Goal: Information Seeking & Learning: Learn about a topic

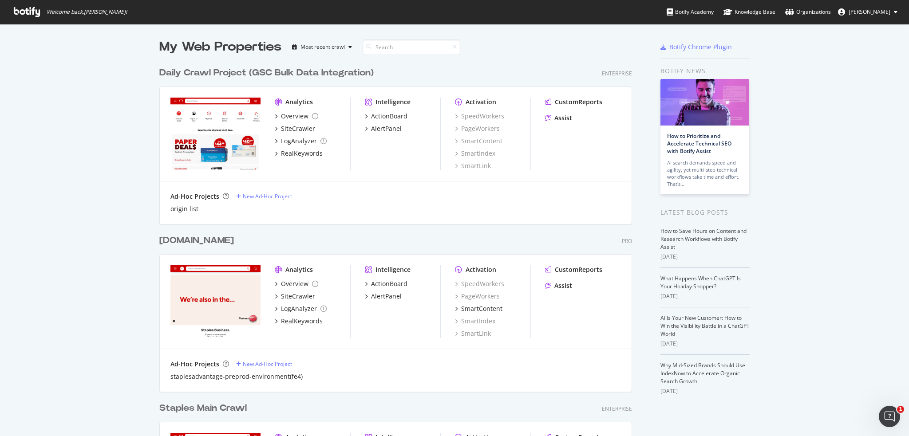
scroll to position [133, 0]
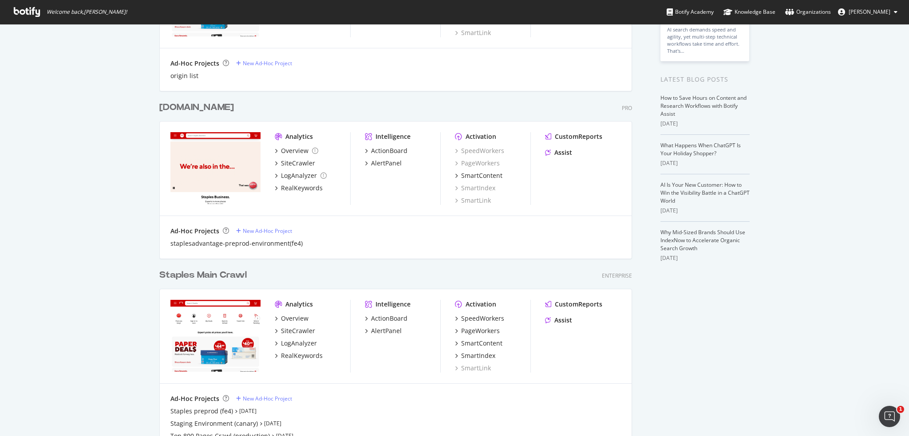
click at [298, 136] on div "Analytics" at bounding box center [299, 136] width 28 height 9
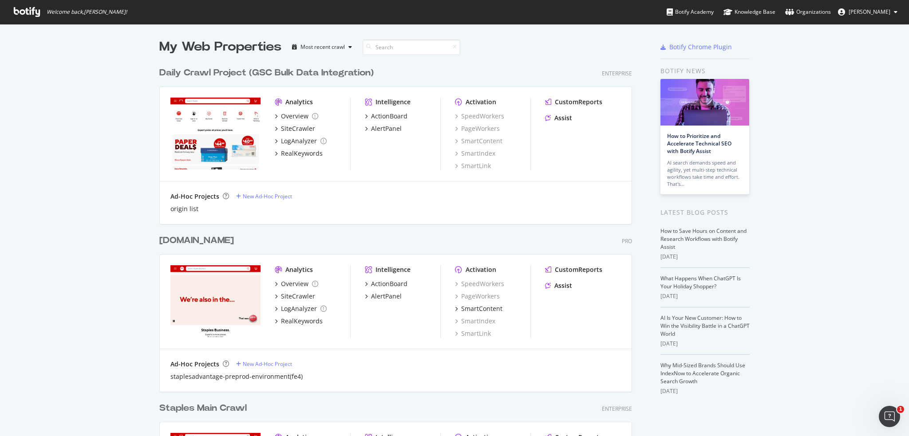
scroll to position [693, 473]
click at [296, 270] on div "Analytics" at bounding box center [299, 270] width 28 height 9
click at [211, 242] on div "[DOMAIN_NAME]" at bounding box center [196, 240] width 75 height 13
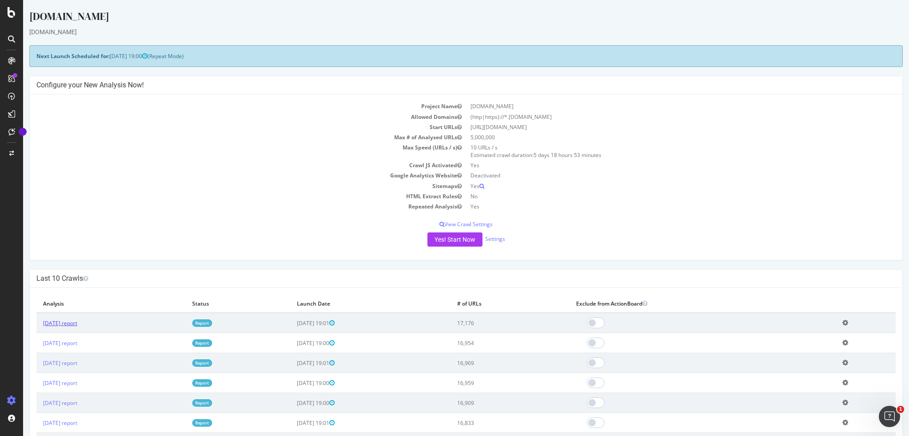
click at [77, 321] on link "2025 Sep. 10th report" at bounding box center [60, 324] width 34 height 8
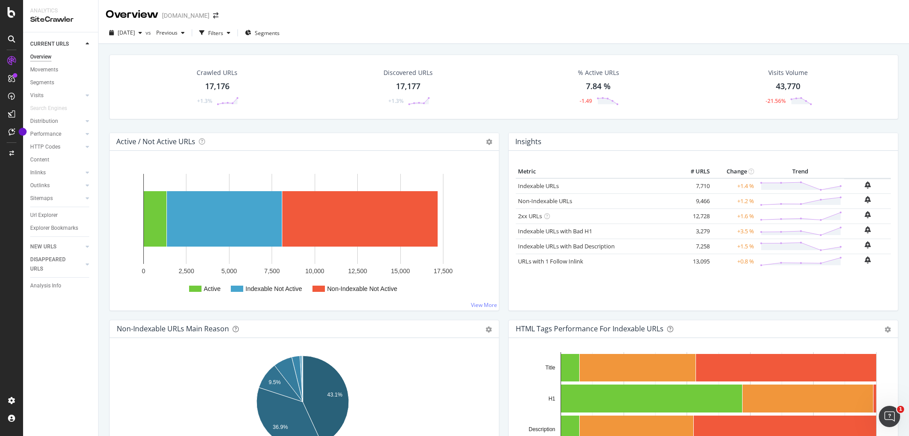
click at [122, 74] on div "Crawled URLs 17,176 +1.3% Discovered URLs 17,177 +1.3% % Active URLs 7.84 % -1.…" at bounding box center [503, 87] width 789 height 65
click at [226, 82] on div "17,176" at bounding box center [217, 87] width 24 height 12
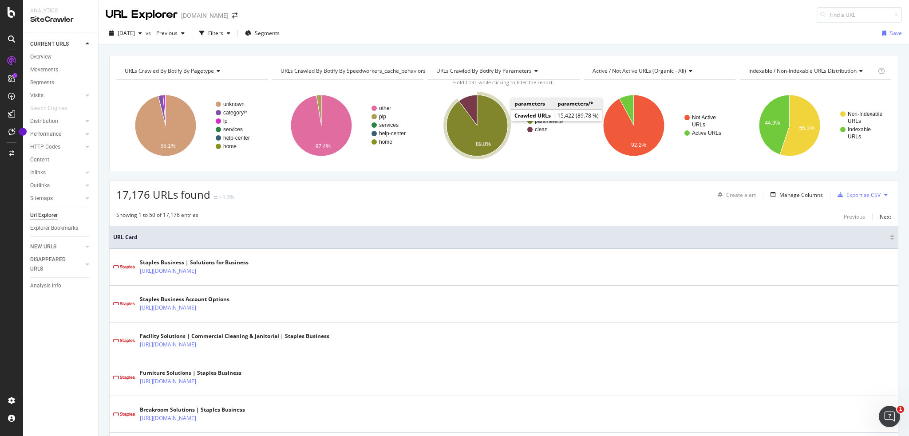
click at [496, 123] on icon "A chart." at bounding box center [477, 125] width 61 height 61
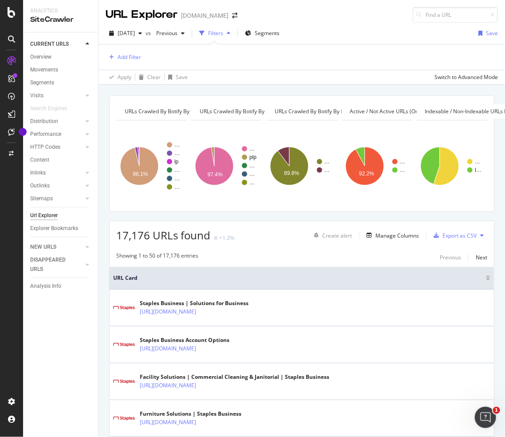
click at [335, 8] on div "URL Explorer staplesadvantage.com" at bounding box center [302, 11] width 407 height 23
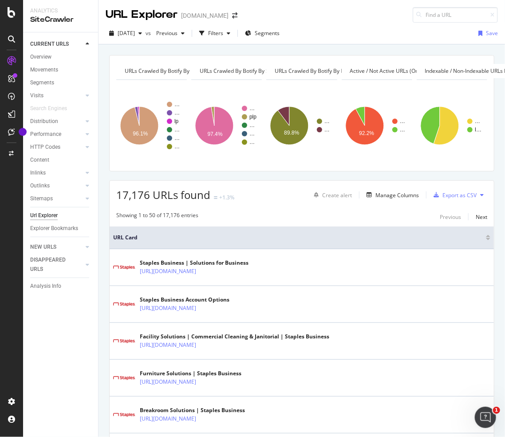
click at [356, 21] on div "URL Explorer staplesadvantage.com" at bounding box center [302, 11] width 407 height 23
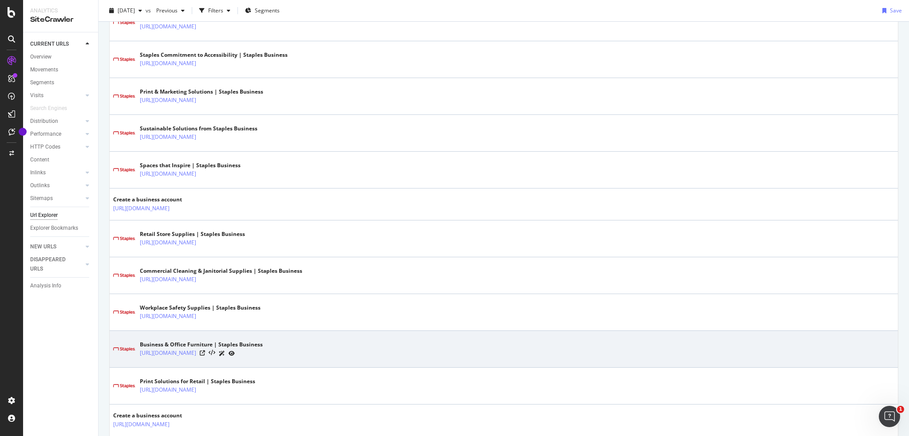
scroll to position [1199, 0]
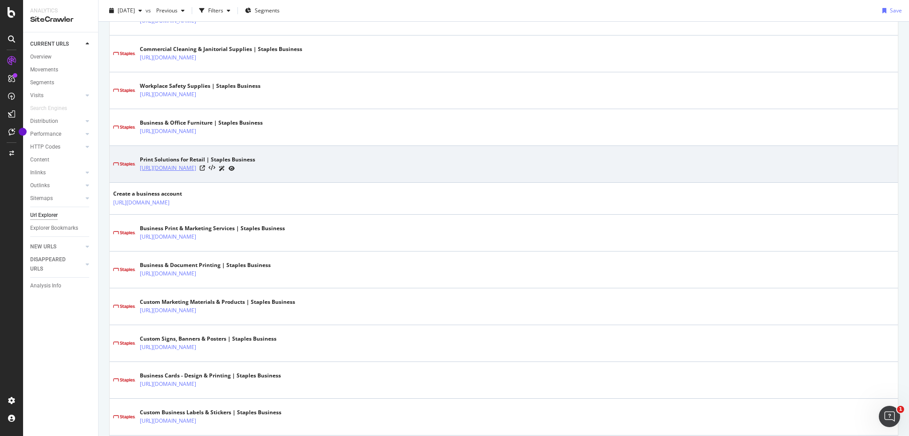
click at [196, 164] on link "https://www.staplesadvantage.com/learn/industries-served/retail/print-solutions…" at bounding box center [168, 168] width 56 height 9
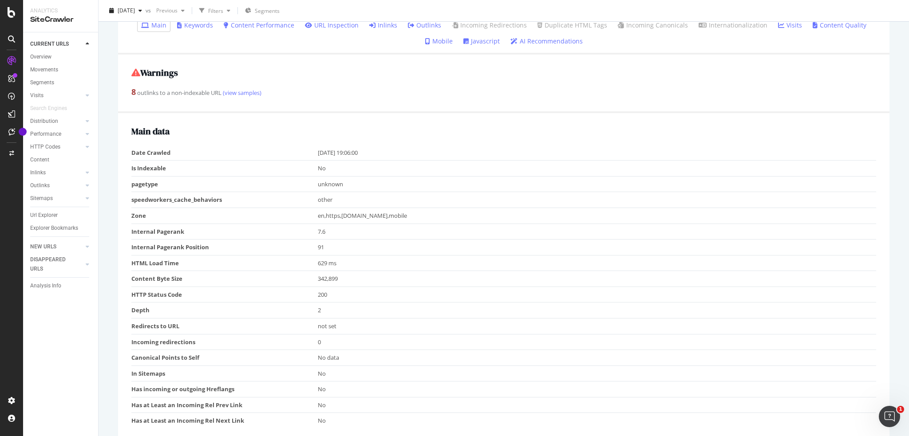
scroll to position [44, 0]
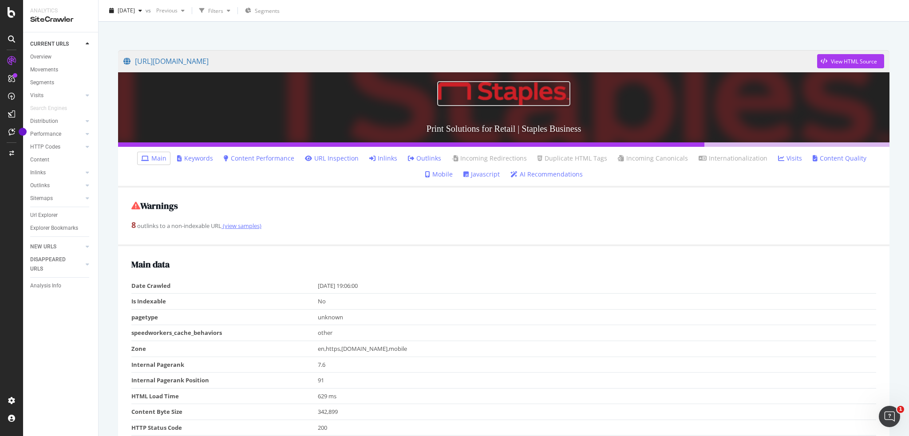
click at [237, 227] on link "(view samples)" at bounding box center [242, 226] width 40 height 8
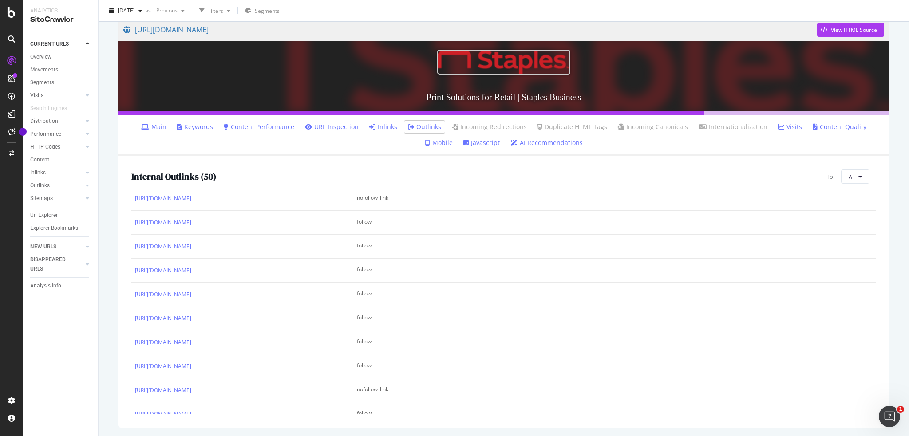
scroll to position [888, 0]
click at [191, 183] on link "[URL][DOMAIN_NAME]" at bounding box center [163, 178] width 56 height 9
